Goal: Task Accomplishment & Management: Manage account settings

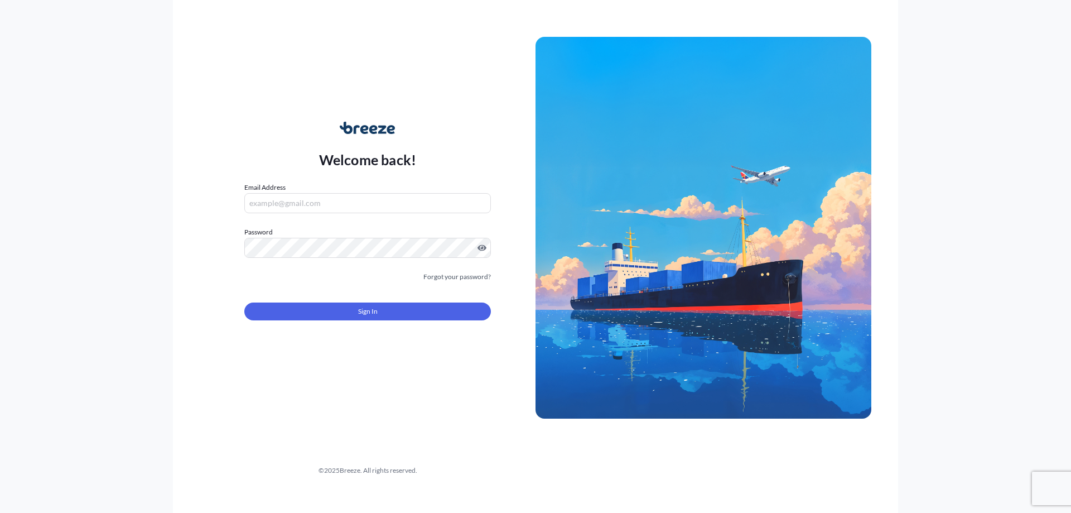
type input "[EMAIL_ADDRESS][DOMAIN_NAME]"
click at [367, 301] on div "Sign In" at bounding box center [367, 308] width 247 height 25
click at [366, 313] on span "Sign In" at bounding box center [368, 311] width 20 height 11
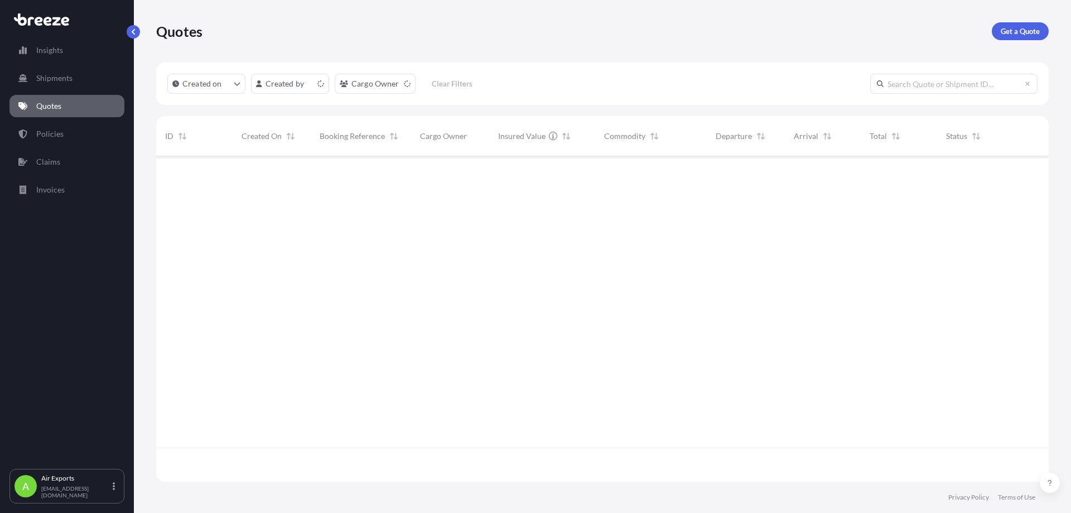
scroll to position [323, 885]
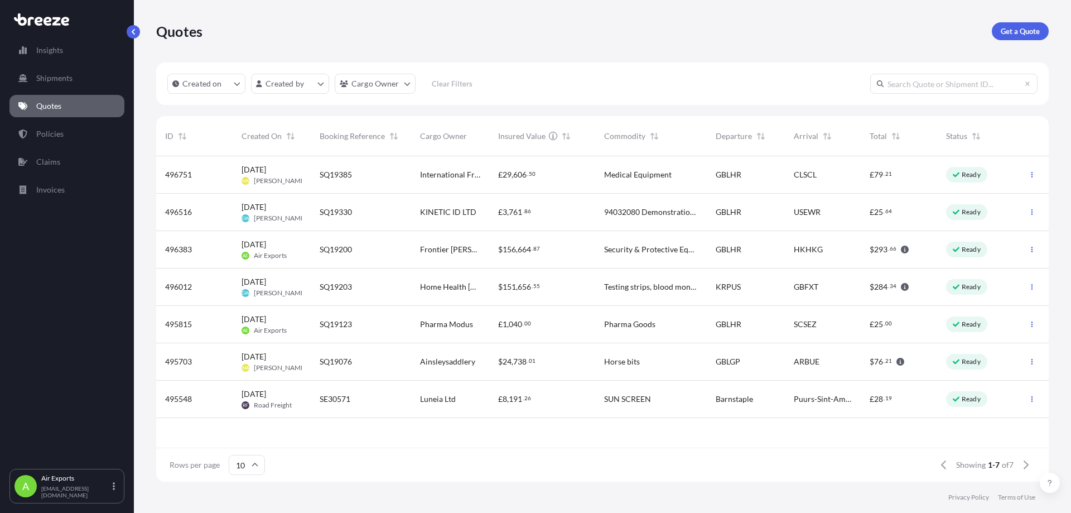
click at [382, 252] on div "SQ19200" at bounding box center [361, 249] width 83 height 11
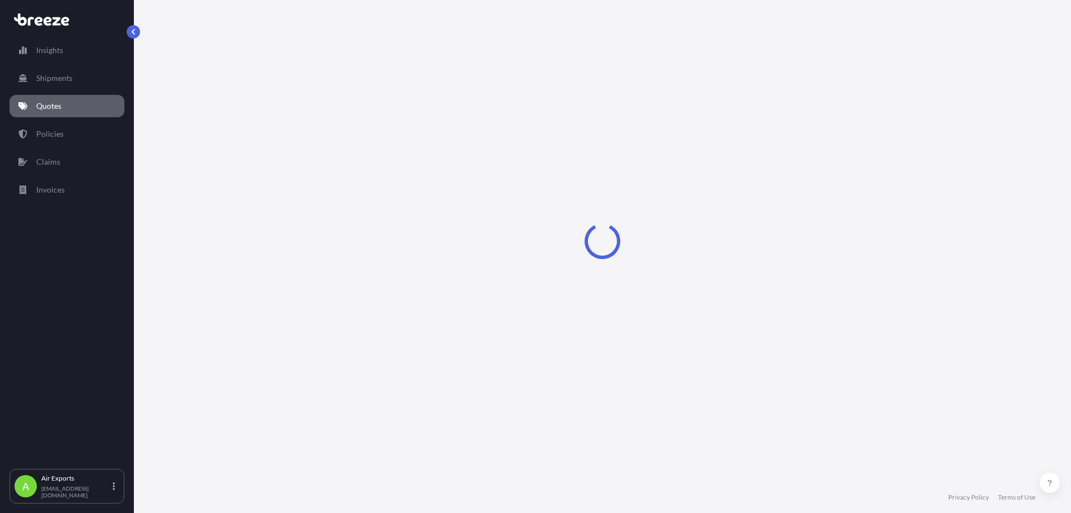
select select "Road"
select select "Air"
select select "Road"
select select "1"
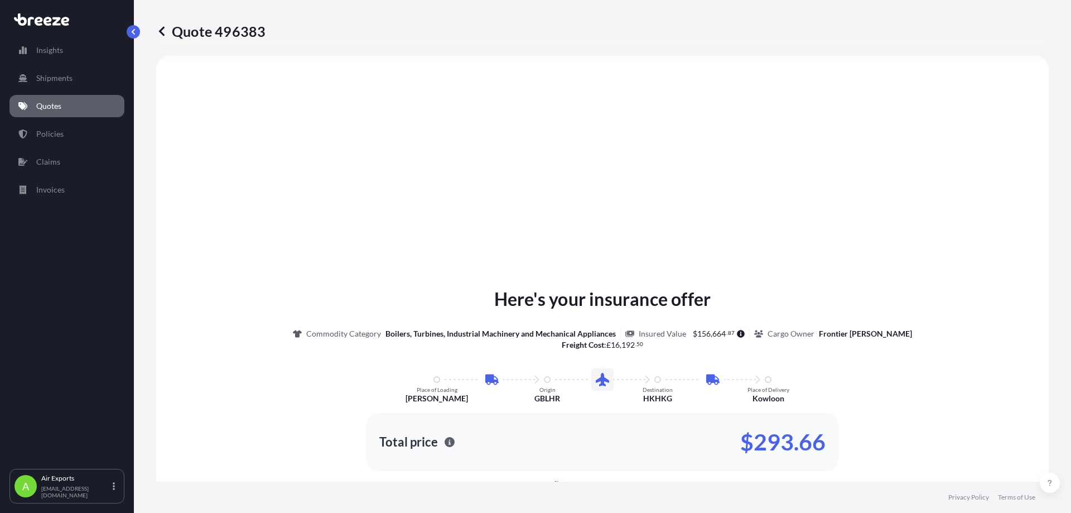
scroll to position [56, 0]
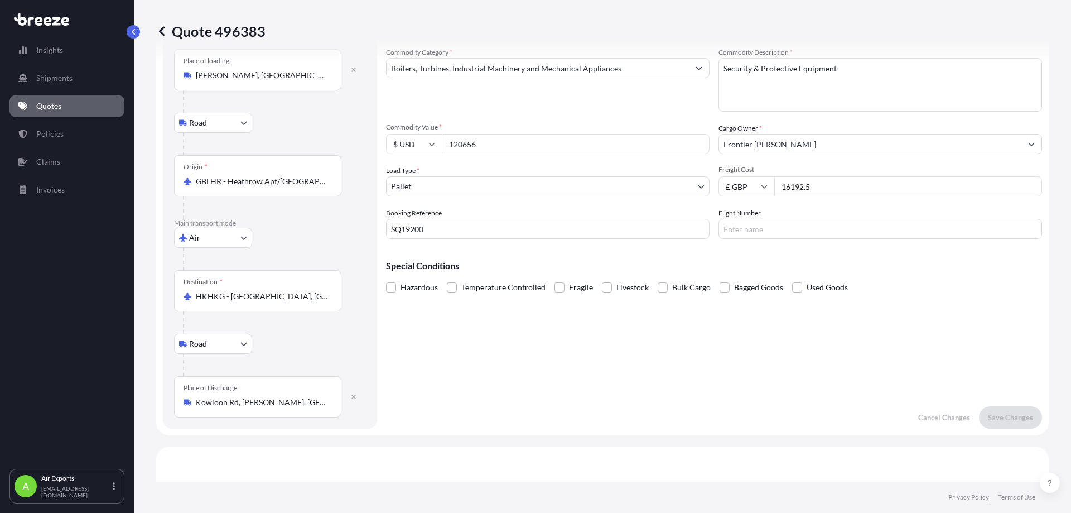
drag, startPoint x: 849, startPoint y: 185, endPoint x: 724, endPoint y: 190, distance: 124.6
click at [733, 185] on div "£ GBP 16192.5" at bounding box center [881, 186] width 324 height 20
type input "18427.50"
click at [537, 141] on input "120656" at bounding box center [576, 144] width 268 height 20
click at [1004, 416] on p "Save Changes" at bounding box center [1010, 417] width 45 height 11
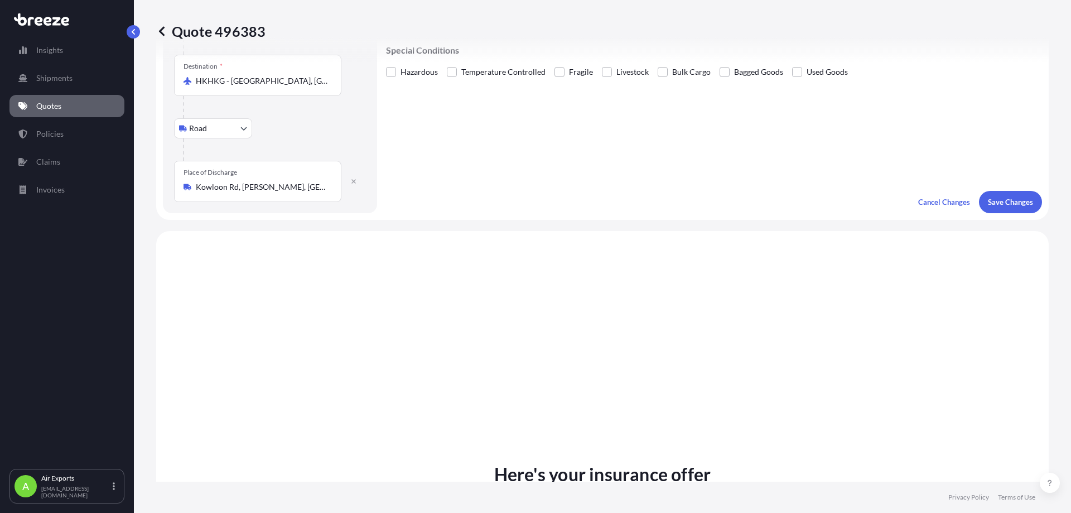
scroll to position [446, 0]
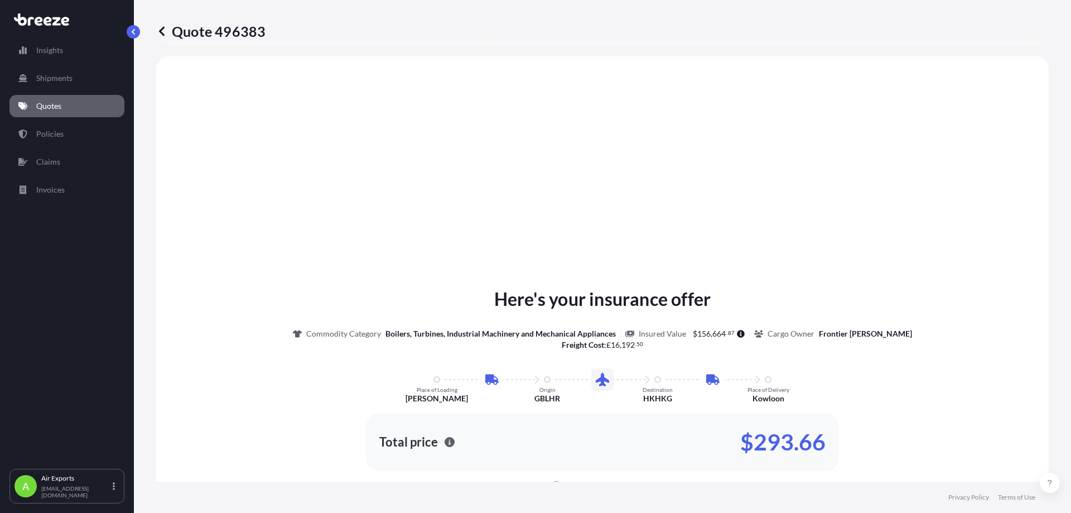
select select "Road"
select select "Air"
select select "Road"
select select "1"
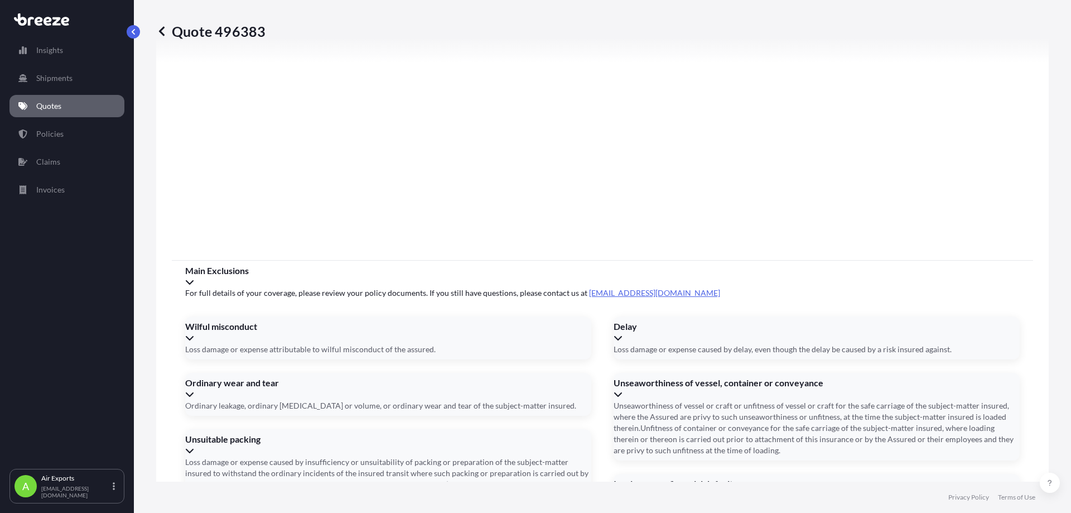
scroll to position [1481, 0]
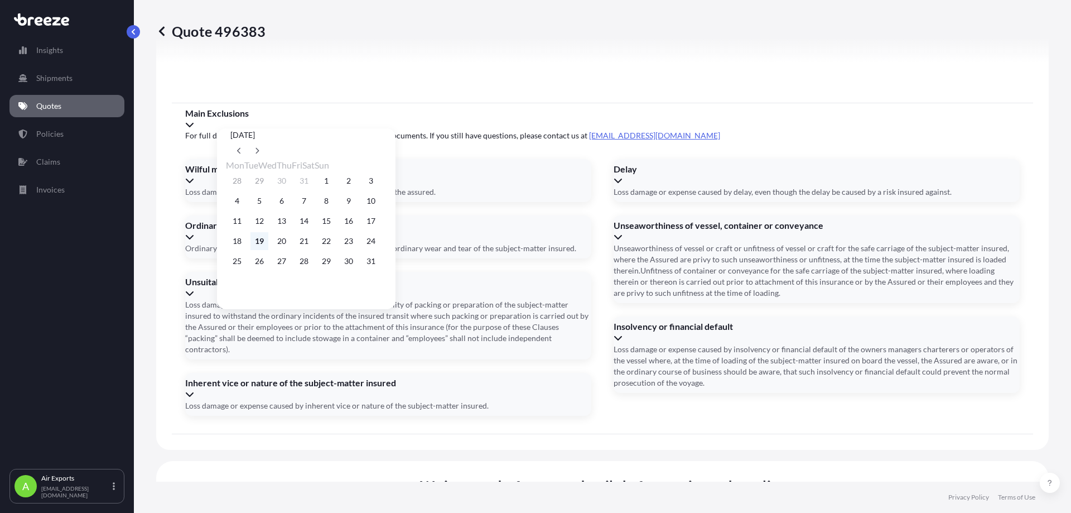
click at [265, 248] on button "19" at bounding box center [260, 241] width 18 height 18
type input "[DATE]"
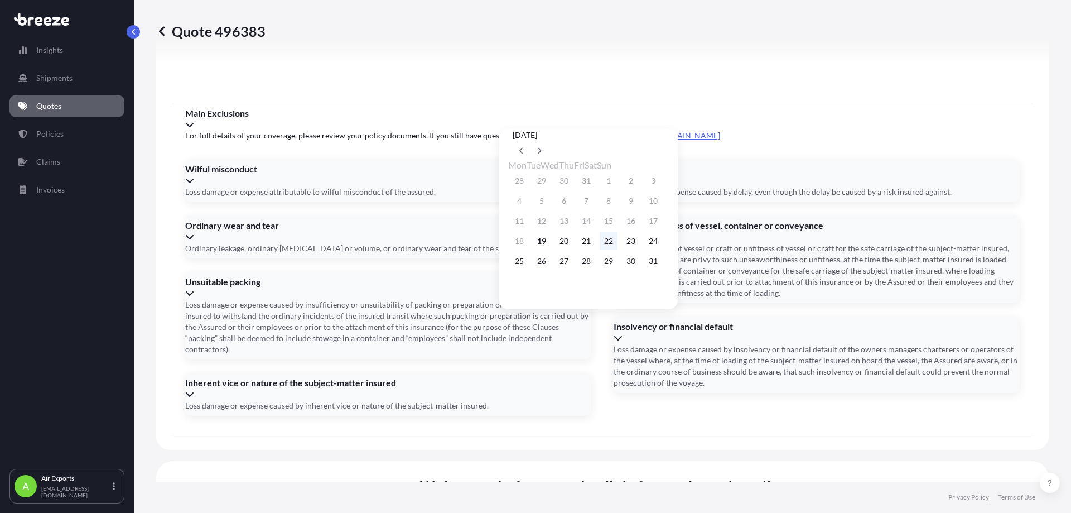
click at [618, 247] on button "22" at bounding box center [609, 241] width 18 height 18
type input "[DATE]"
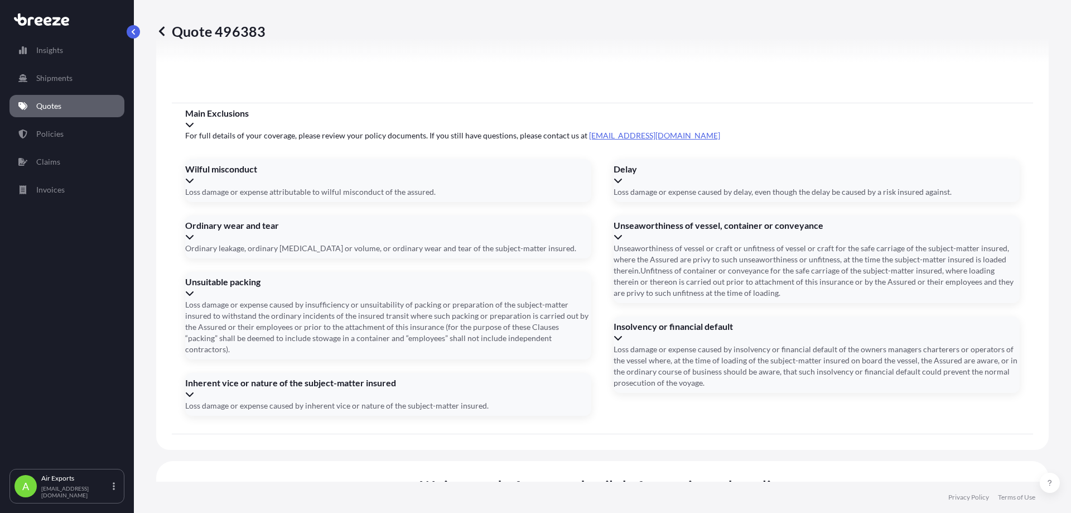
type input "17280639042"
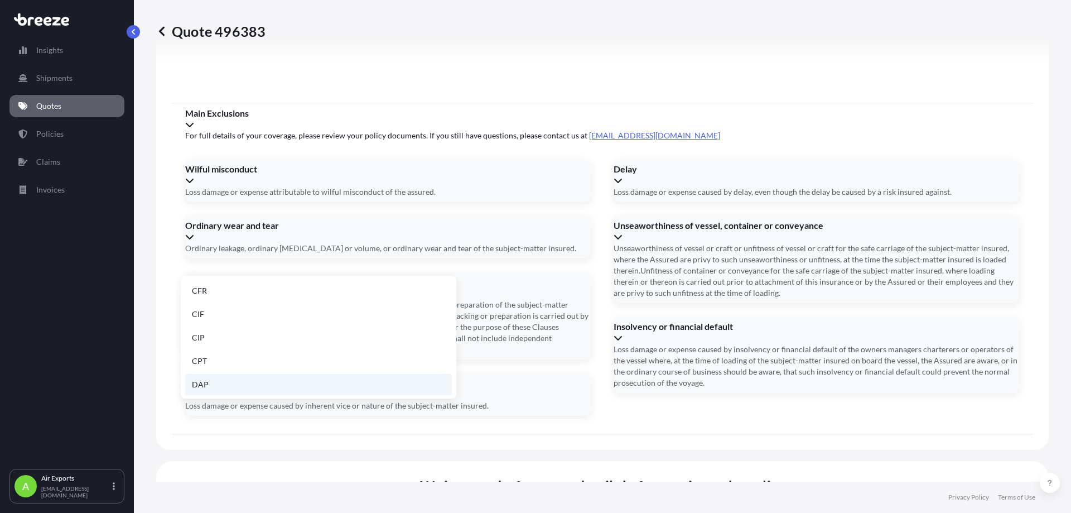
click at [276, 379] on li "DAP" at bounding box center [318, 384] width 267 height 21
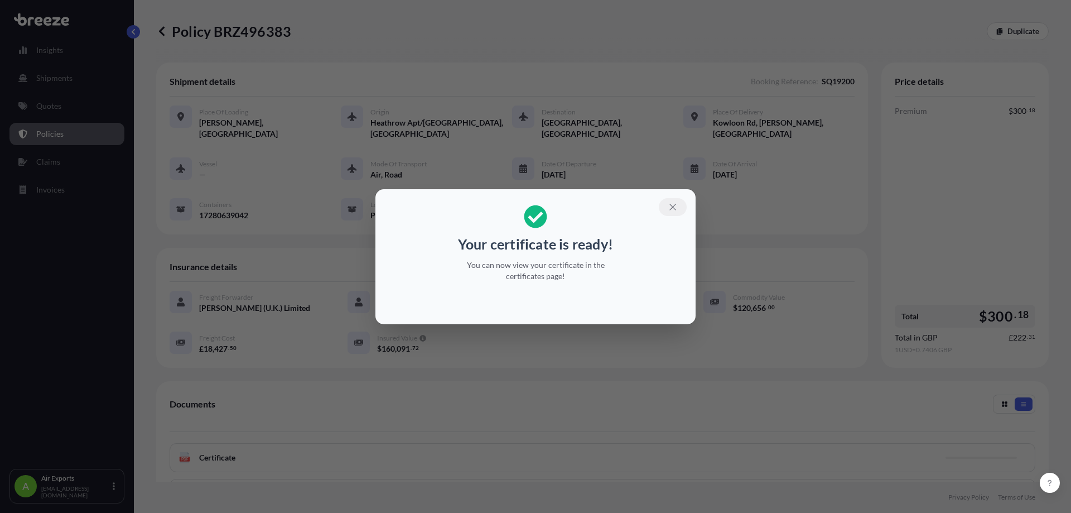
click at [675, 208] on icon "button" at bounding box center [673, 207] width 10 height 10
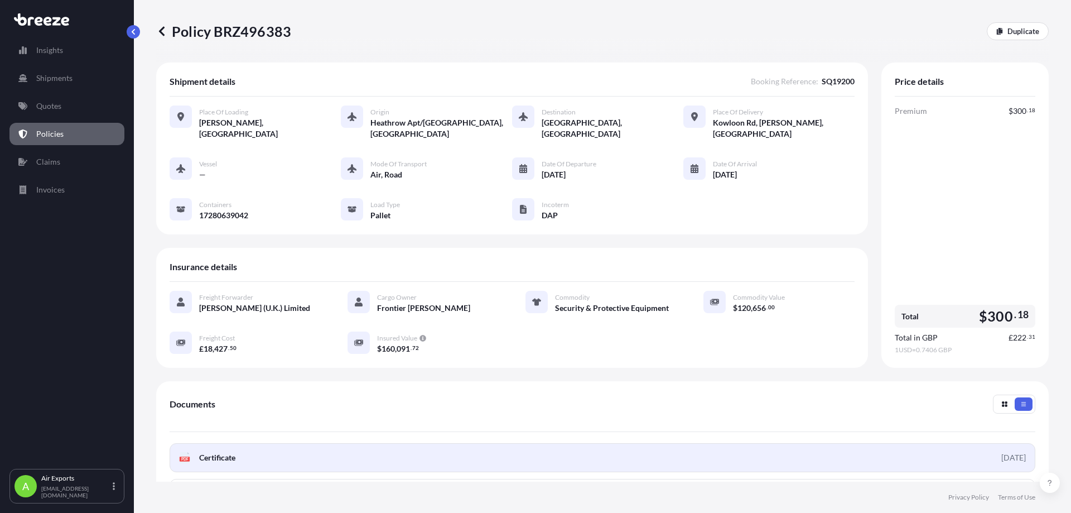
click at [768, 443] on link "PDF Certificate [DATE]" at bounding box center [603, 457] width 866 height 29
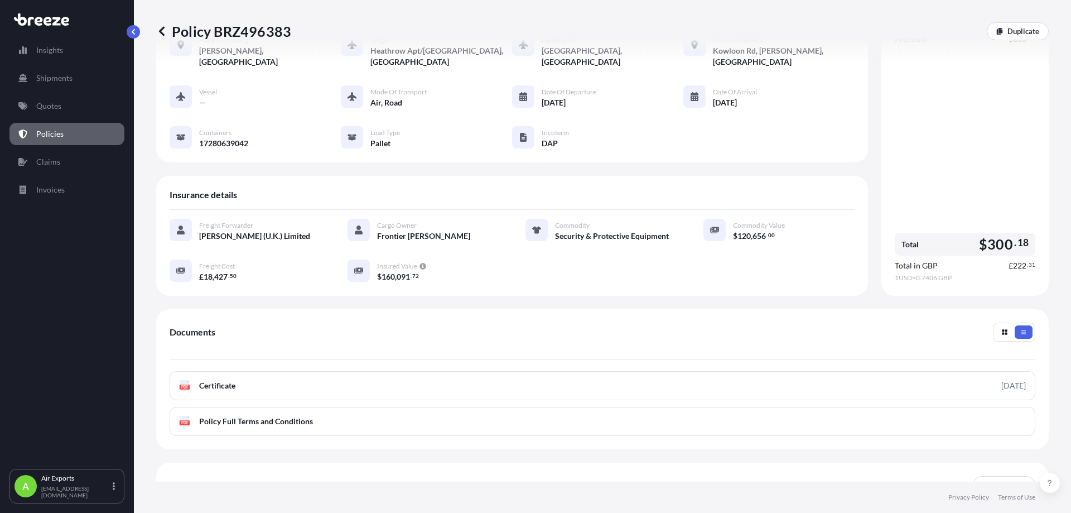
scroll to position [147, 0]
